Goal: Use online tool/utility: Utilize a website feature to perform a specific function

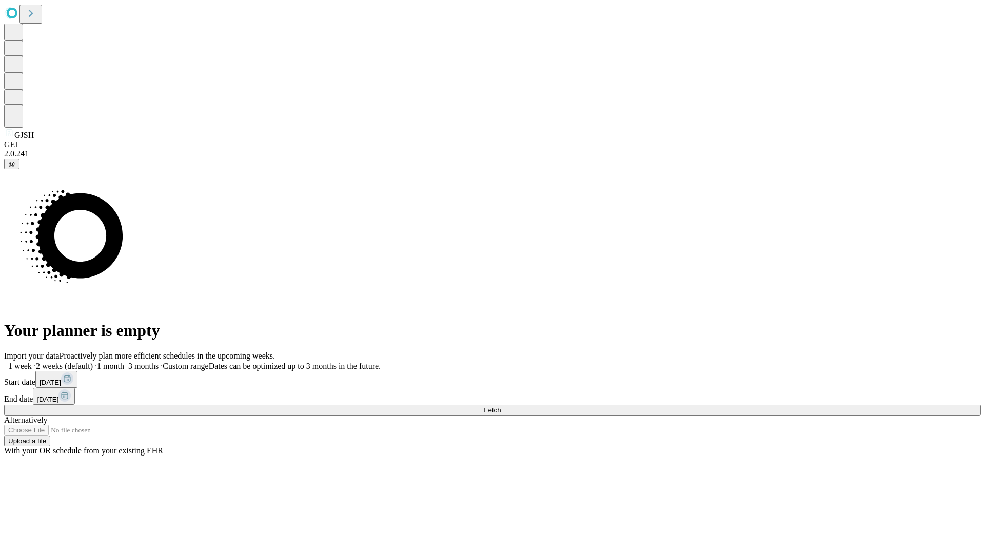
click at [501, 406] on span "Fetch" at bounding box center [492, 410] width 17 height 8
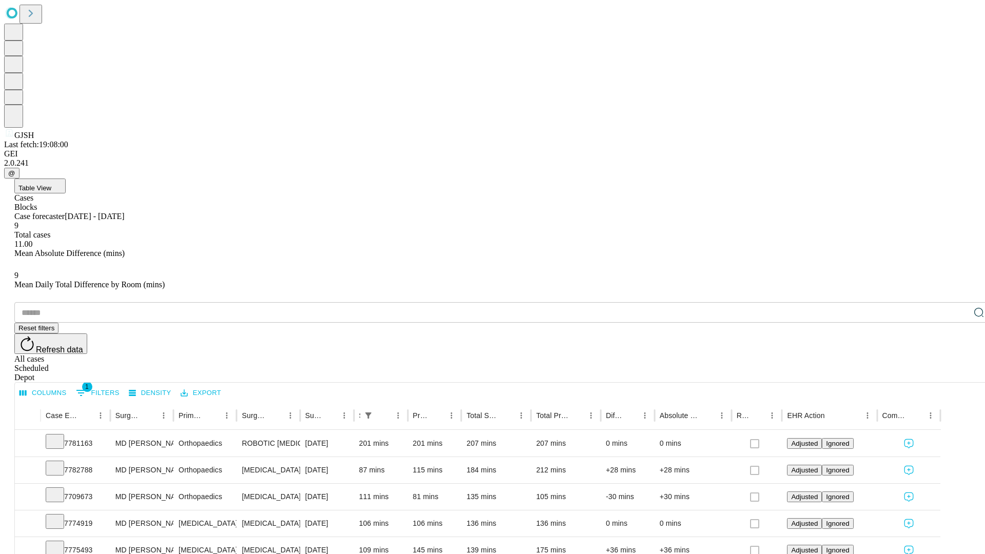
click at [51, 184] on span "Table View" at bounding box center [34, 188] width 33 height 8
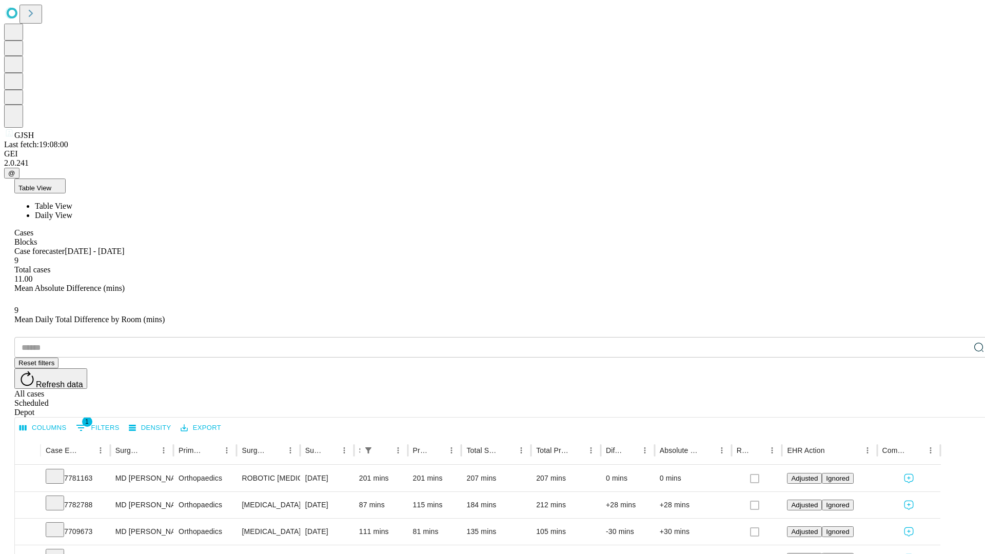
click at [72, 211] on span "Daily View" at bounding box center [53, 215] width 37 height 9
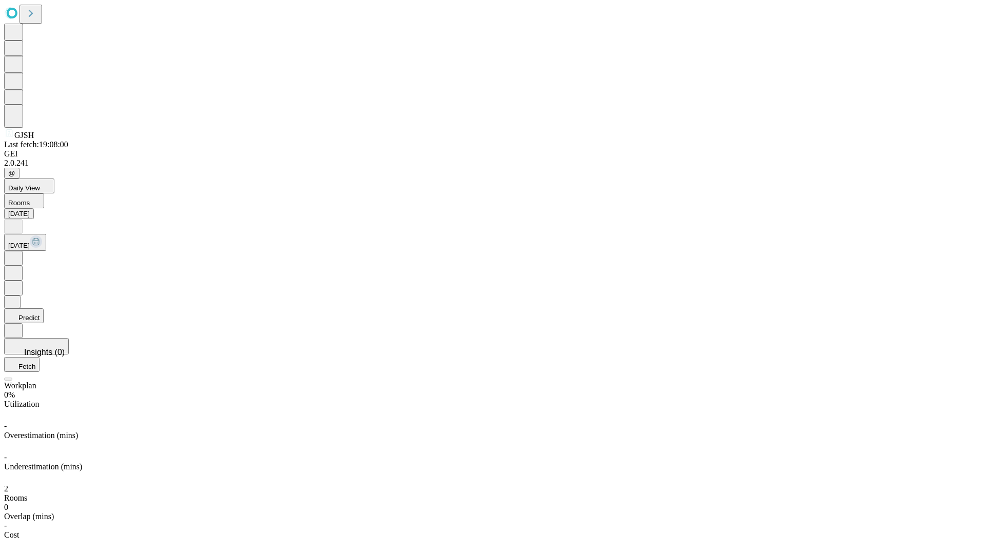
click at [44, 308] on button "Predict" at bounding box center [23, 315] width 39 height 15
